Goal: Task Accomplishment & Management: Use online tool/utility

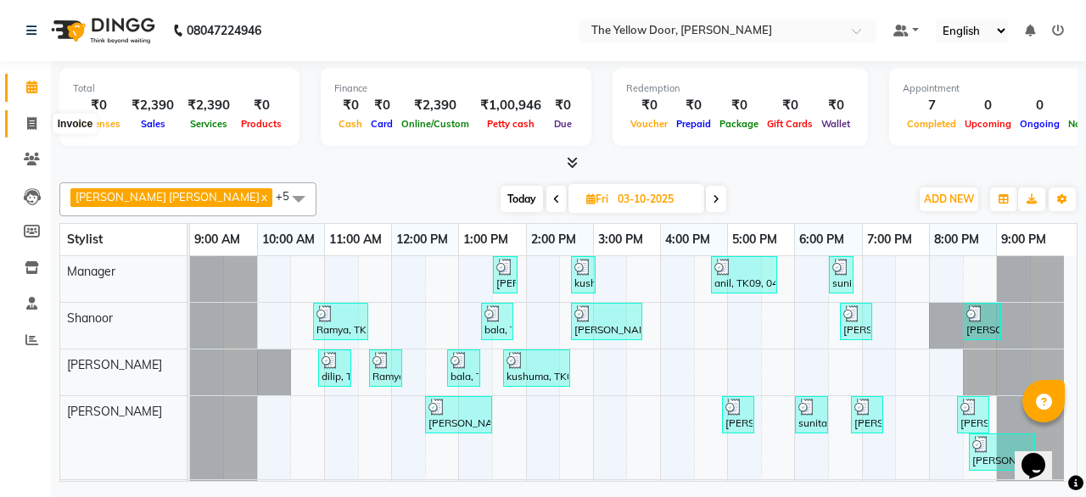
click at [39, 121] on span at bounding box center [32, 124] width 30 height 20
select select "service"
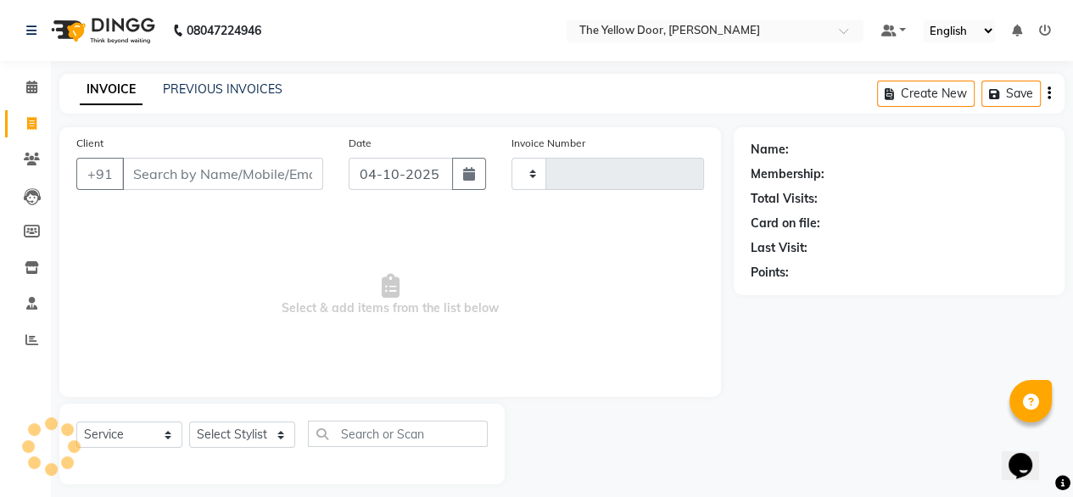
type input "03032"
select select "5650"
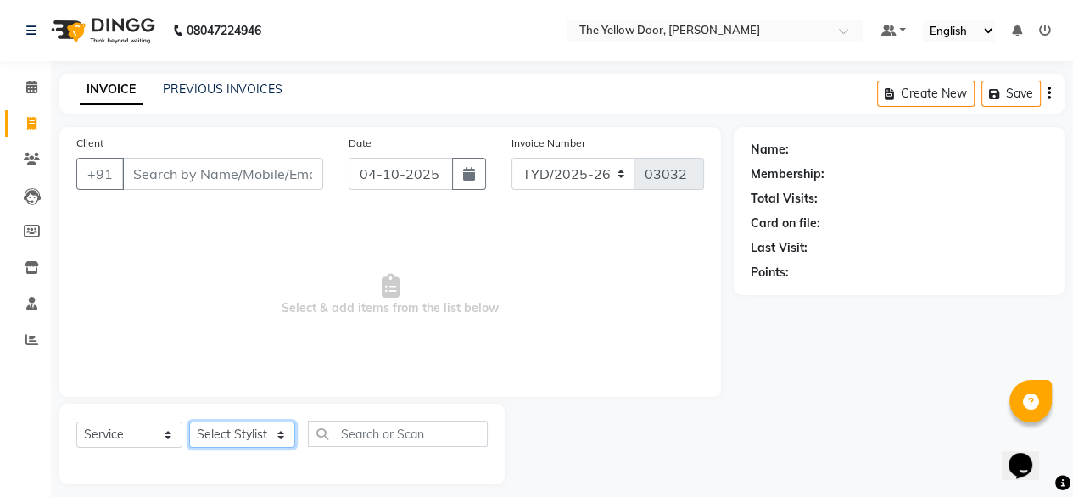
click at [262, 438] on select "Select Stylist [PERSON_NAME] [PERSON_NAME] [PERSON_NAME] Housekeeping Manager […" at bounding box center [242, 435] width 106 height 26
select select "71545"
click at [189, 422] on select "Select Stylist [PERSON_NAME] [PERSON_NAME] [PERSON_NAME] Housekeeping Manager […" at bounding box center [242, 435] width 106 height 26
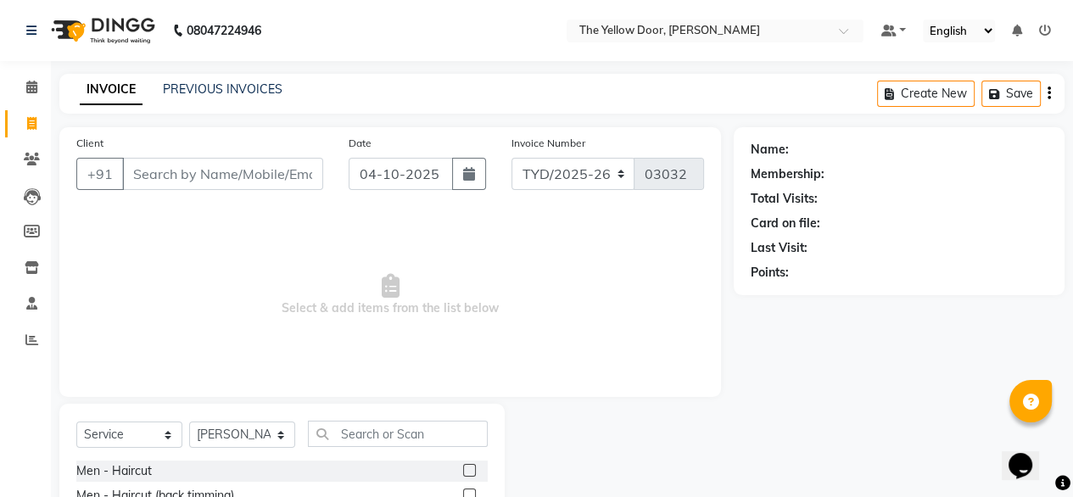
click at [463, 472] on label at bounding box center [469, 470] width 13 height 13
click at [463, 472] on input "checkbox" at bounding box center [468, 471] width 11 height 11
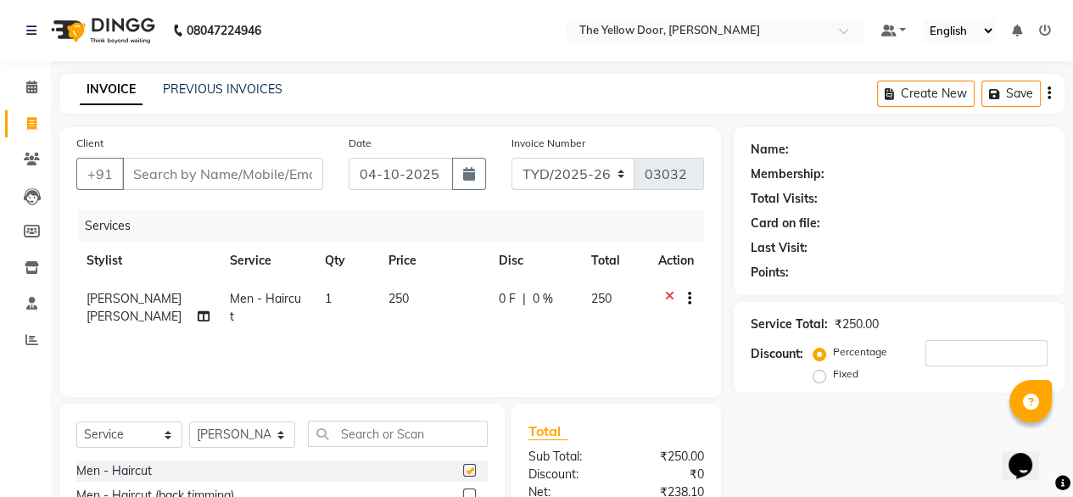
checkbox input "false"
click at [431, 441] on input "text" at bounding box center [398, 434] width 180 height 26
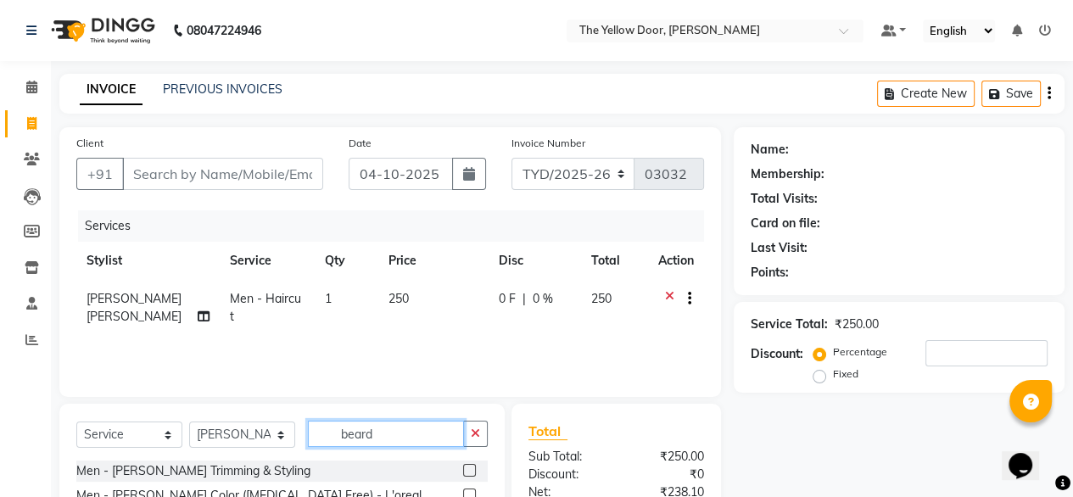
type input "beard"
click at [469, 473] on label at bounding box center [469, 470] width 13 height 13
click at [469, 473] on input "checkbox" at bounding box center [468, 471] width 11 height 11
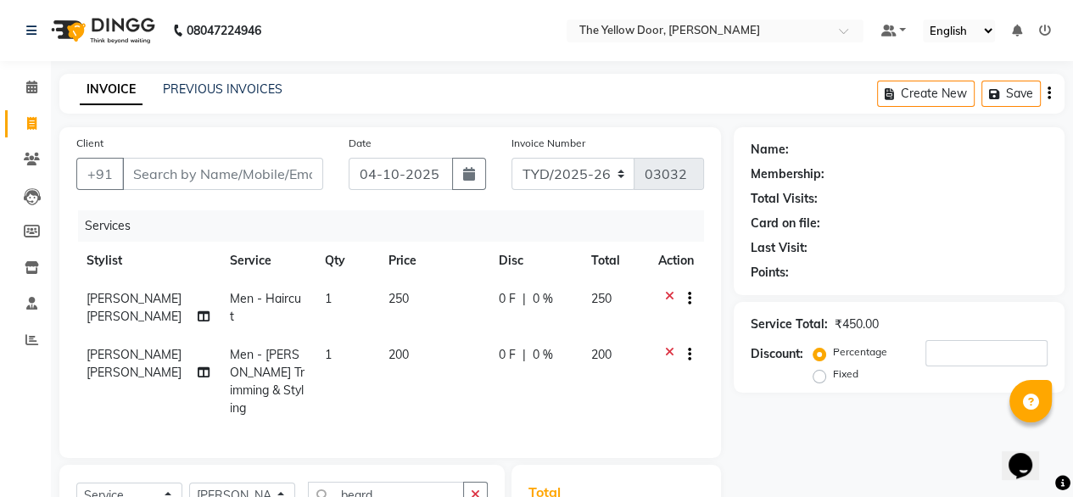
checkbox input "false"
click at [448, 482] on input "beard" at bounding box center [386, 495] width 156 height 26
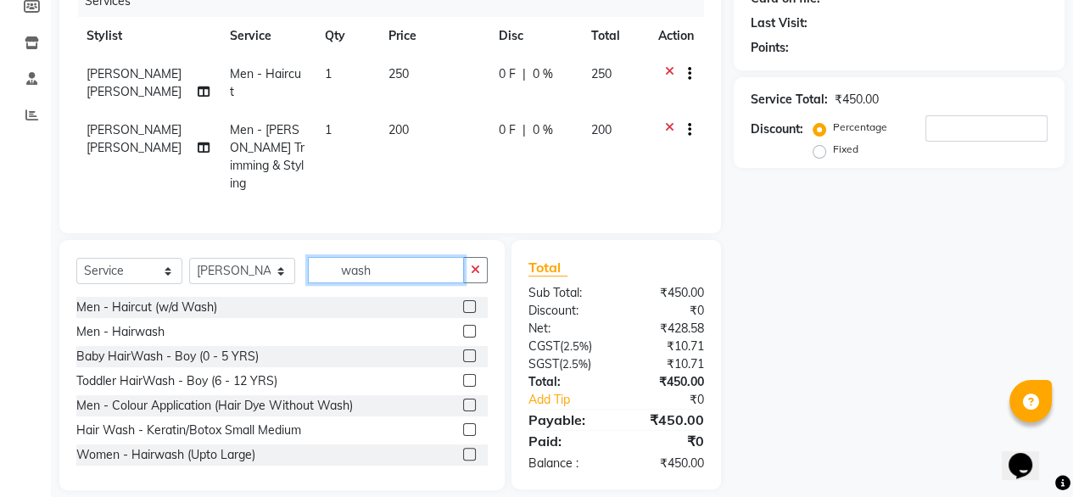
type input "wash"
click at [463, 325] on label at bounding box center [469, 331] width 13 height 13
click at [463, 327] on input "checkbox" at bounding box center [468, 332] width 11 height 11
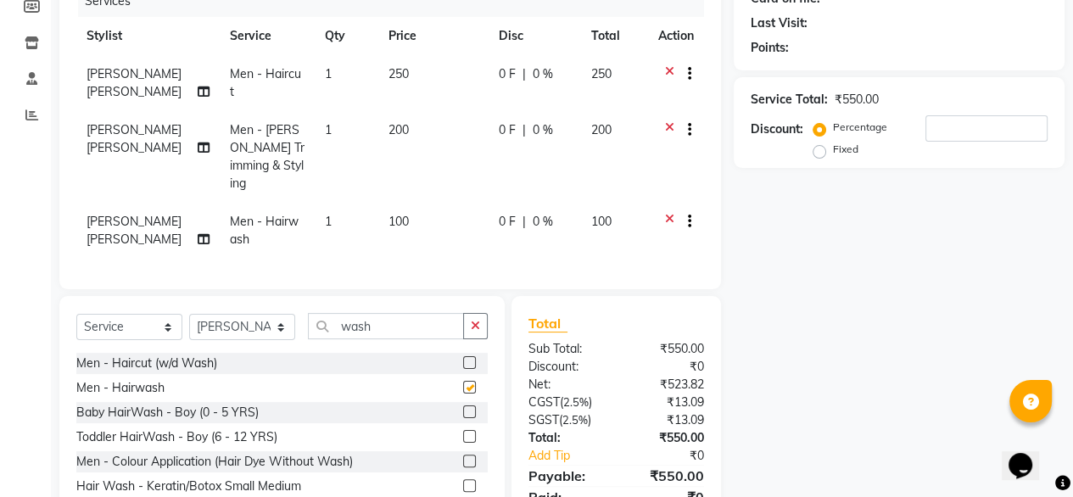
checkbox input "false"
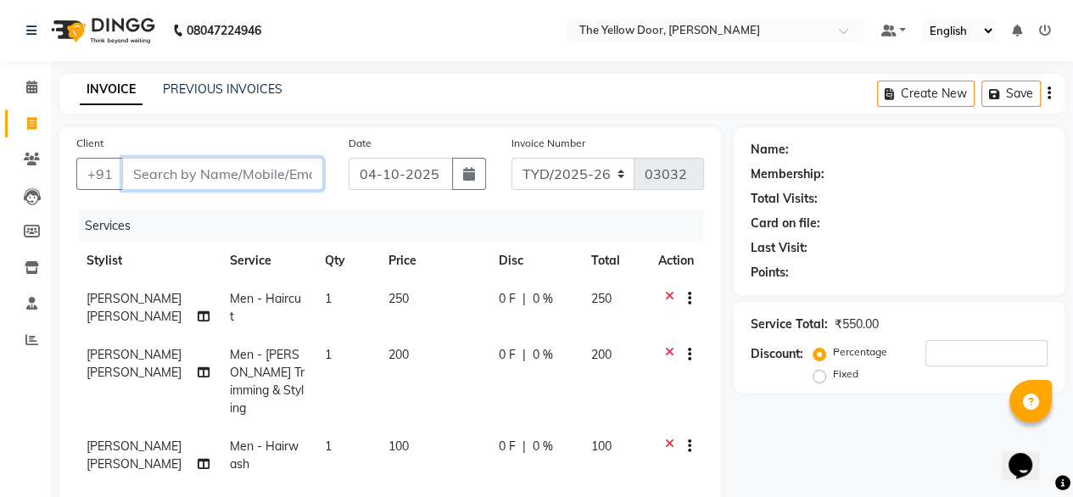
click at [260, 171] on input "Client" at bounding box center [222, 174] width 201 height 32
type input "9"
type input "0"
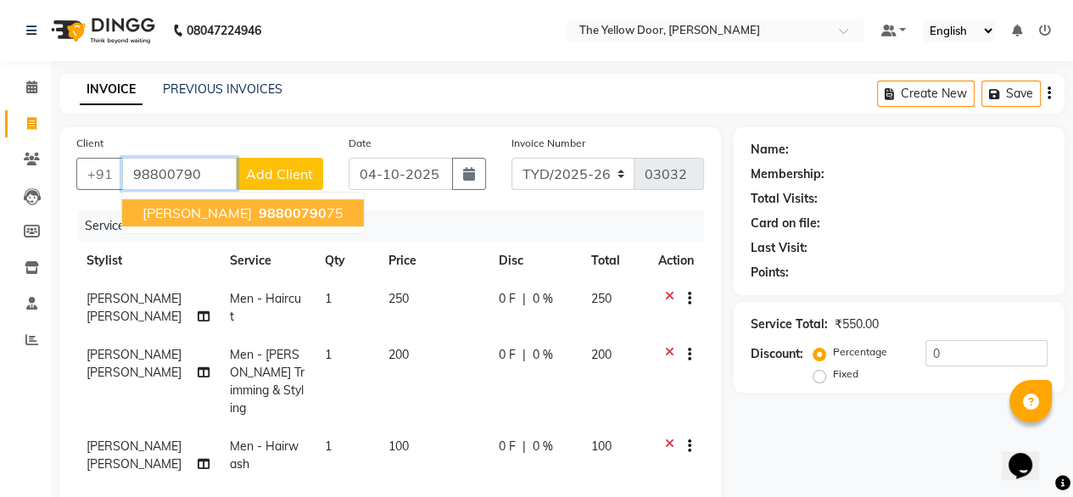
click at [259, 205] on span "98800790" at bounding box center [293, 212] width 68 height 17
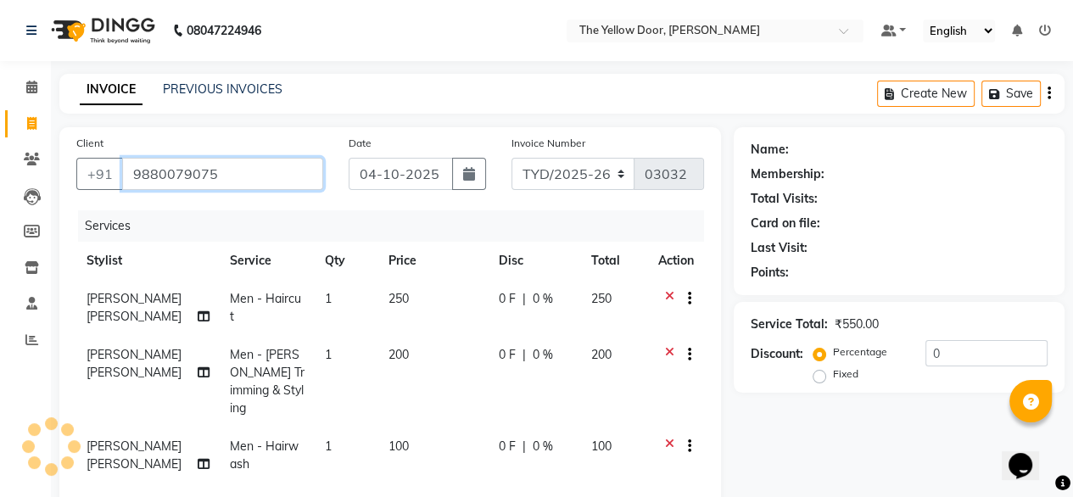
type input "9880079075"
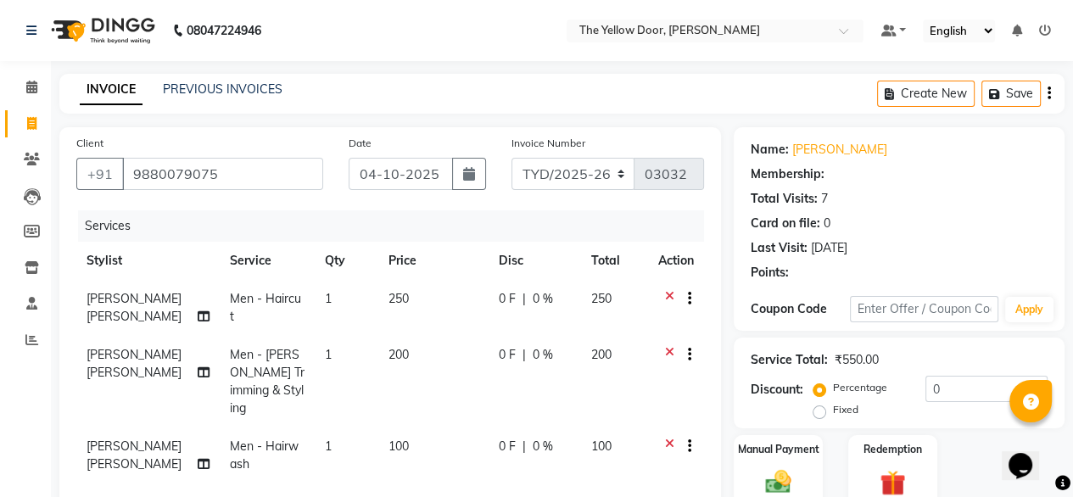
select select "1: Object"
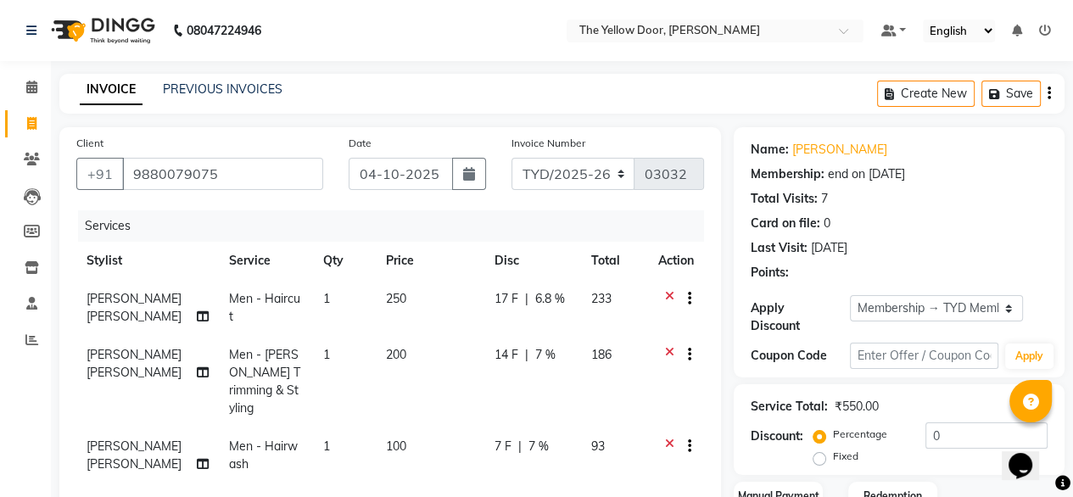
radio input "false"
radio input "true"
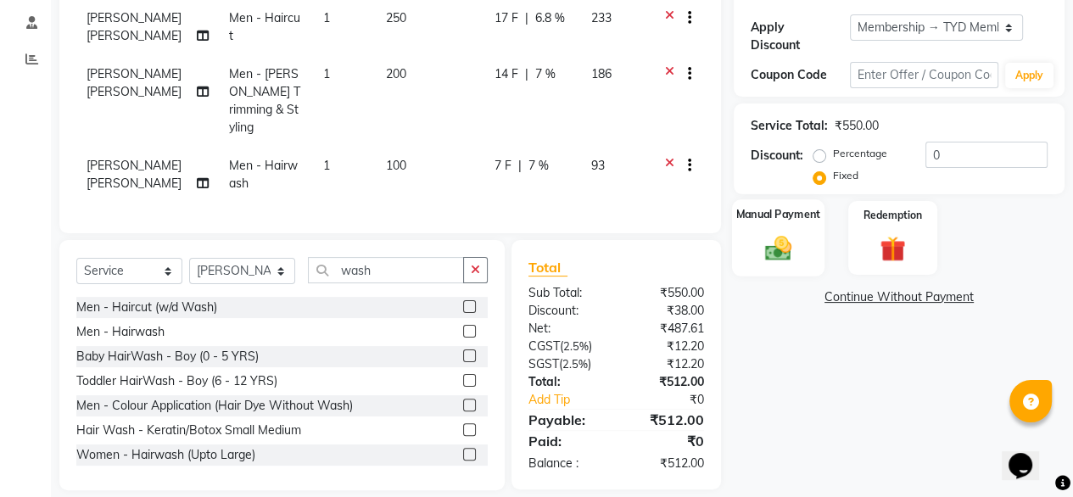
click at [770, 232] on img at bounding box center [777, 247] width 43 height 31
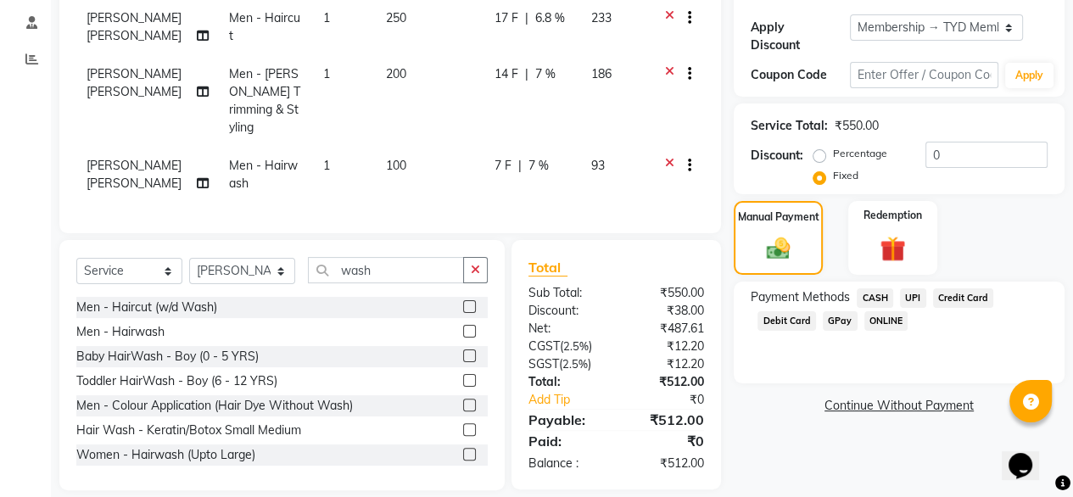
click at [913, 288] on span "UPI" at bounding box center [913, 298] width 26 height 20
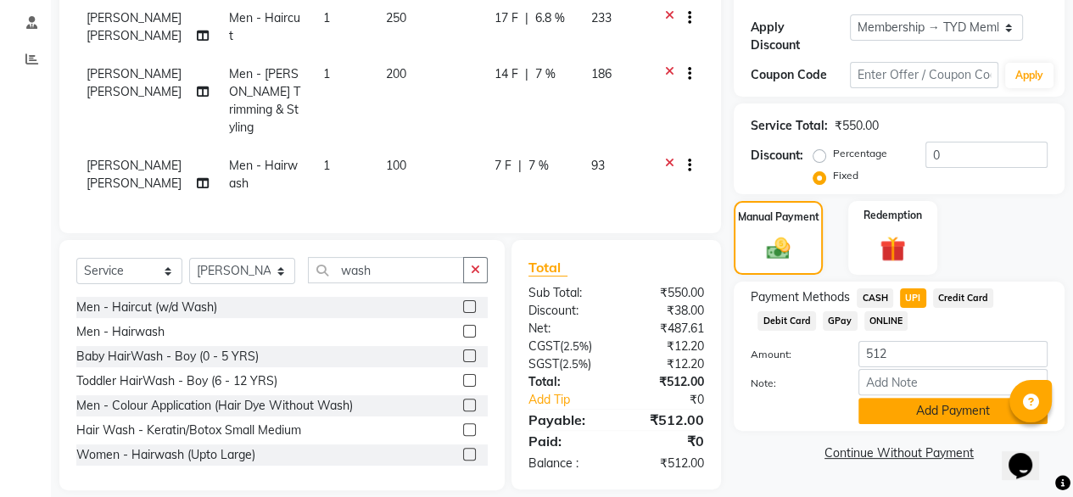
click at [899, 402] on button "Add Payment" at bounding box center [952, 411] width 189 height 26
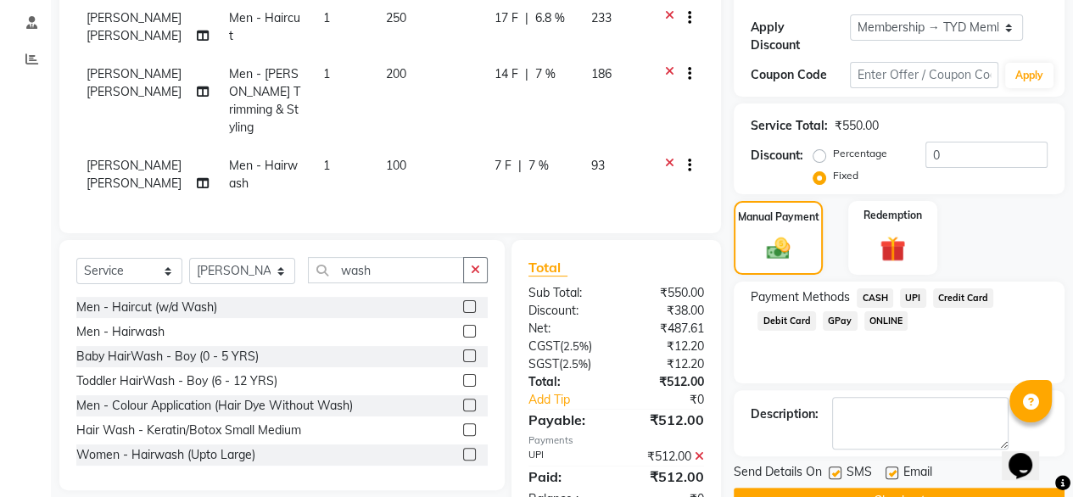
scroll to position [315, 0]
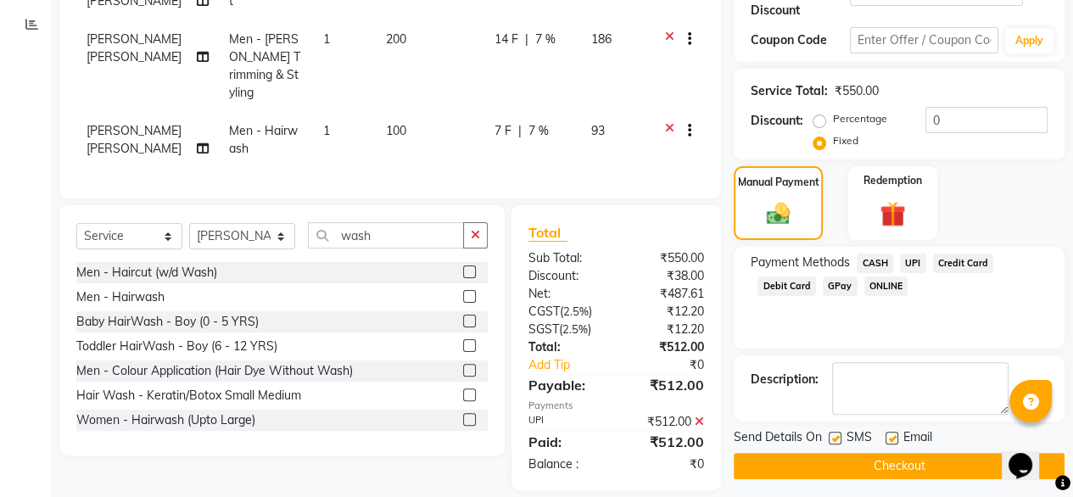
click at [875, 453] on button "Checkout" at bounding box center [899, 466] width 331 height 26
